Goal: Information Seeking & Learning: Learn about a topic

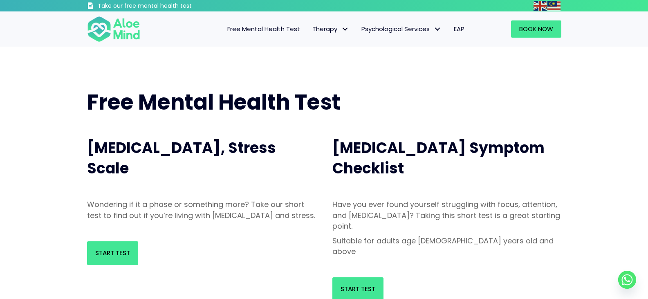
scroll to position [41, 0]
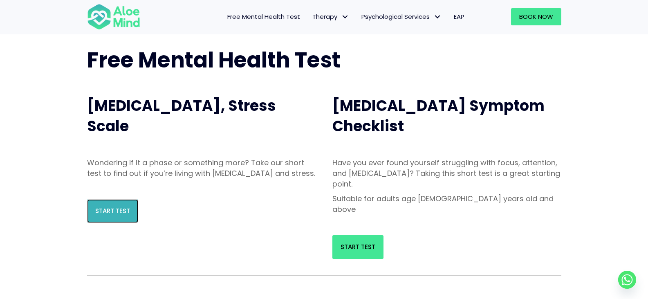
click at [103, 223] on link "Start Test" at bounding box center [112, 211] width 51 height 24
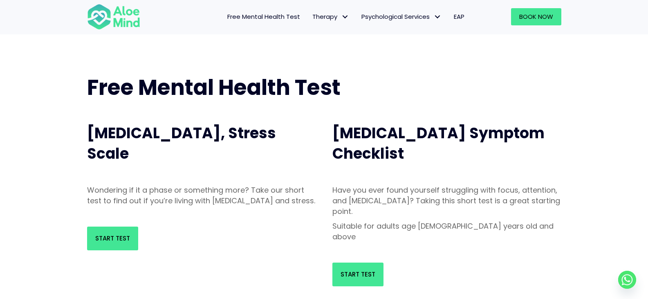
scroll to position [0, 0]
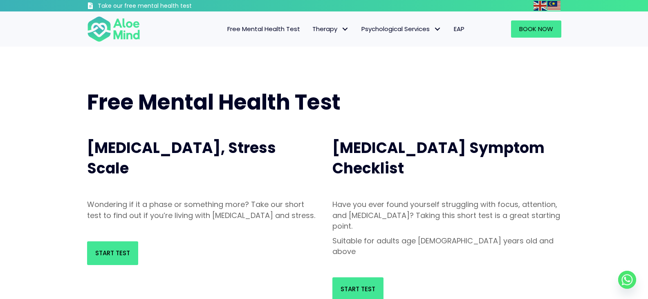
click at [461, 30] on span "EAP" at bounding box center [459, 29] width 11 height 9
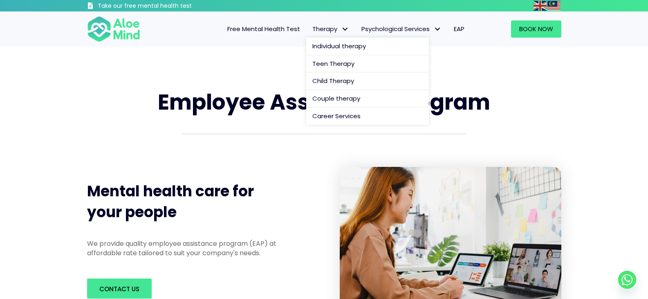
click at [337, 32] on span "Therapy" at bounding box center [330, 29] width 37 height 9
click at [349, 48] on span "Individual therapy" at bounding box center [339, 46] width 54 height 9
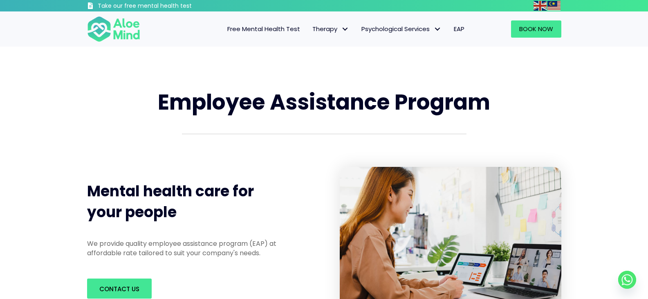
click at [256, 30] on span "Free Mental Health Test" at bounding box center [263, 29] width 73 height 9
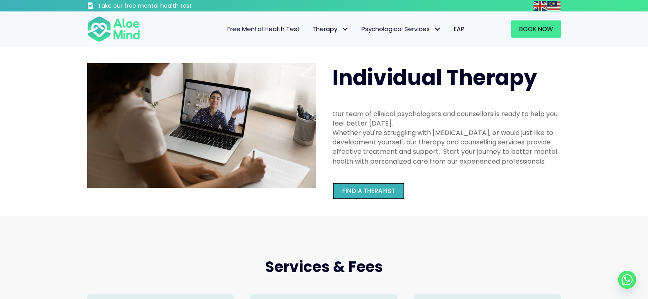
click at [366, 192] on span "Find a therapist" at bounding box center [368, 190] width 53 height 9
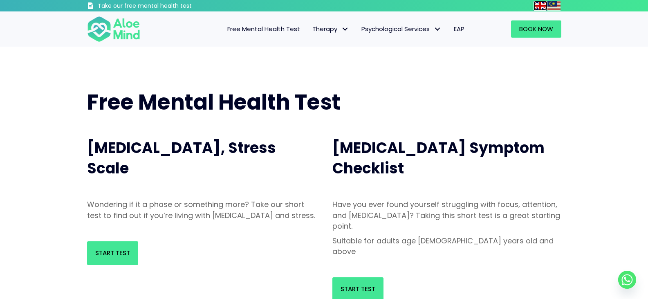
click at [542, 3] on img at bounding box center [540, 6] width 13 height 10
click at [108, 257] on span "Start Test" at bounding box center [112, 253] width 35 height 9
